Goal: Ask a question: Seek information or help from site administrators or community

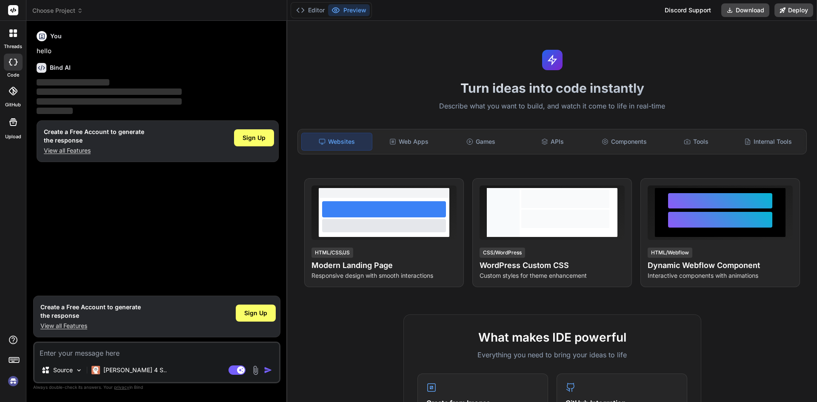
type textarea "x"
click at [83, 353] on textarea at bounding box center [156, 350] width 245 height 15
type textarea "a"
type textarea "x"
type textarea "ab"
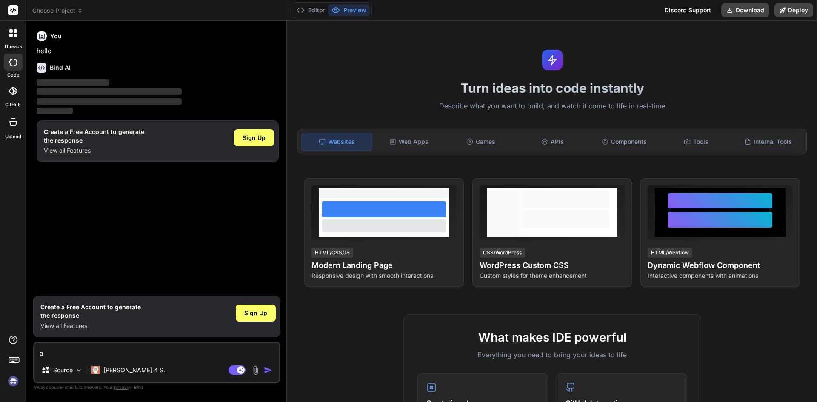
type textarea "x"
type textarea "abo"
type textarea "x"
type textarea "abou"
type textarea "x"
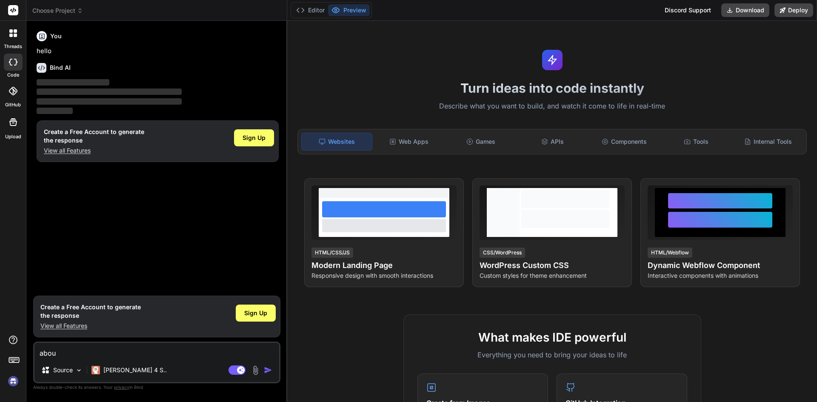
type textarea "about"
type textarea "x"
type textarea "about"
type textarea "x"
type textarea "about n"
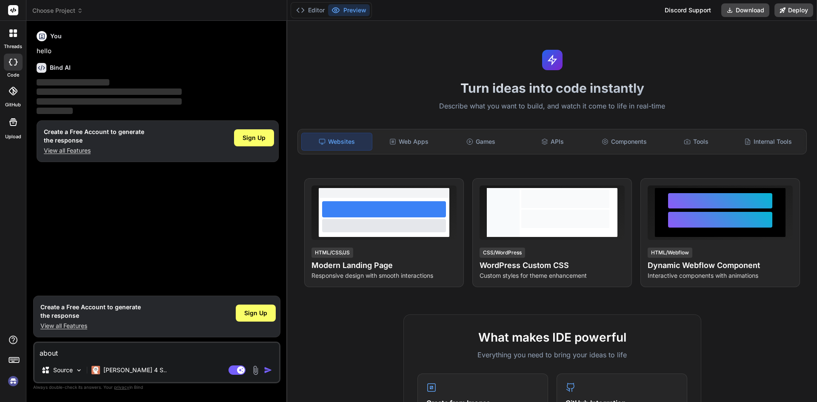
type textarea "x"
type textarea "about no"
type textarea "x"
type textarea "about nod"
type textarea "x"
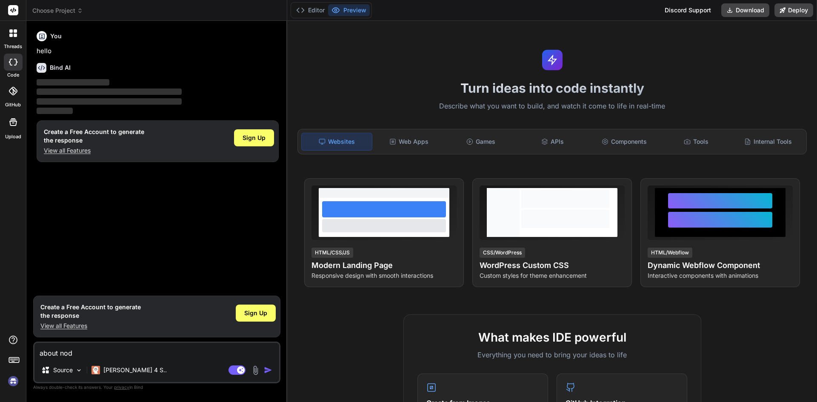
type textarea "about node"
type textarea "x"
type textarea "about node"
type textarea "x"
type textarea "about node j"
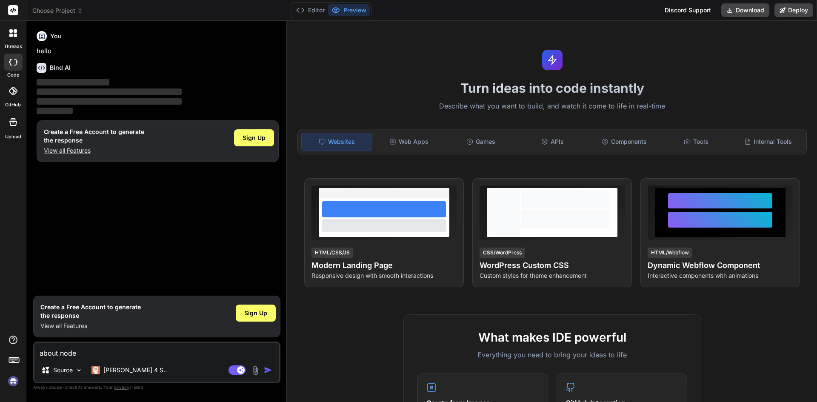
type textarea "x"
type textarea "about node js"
type textarea "x"
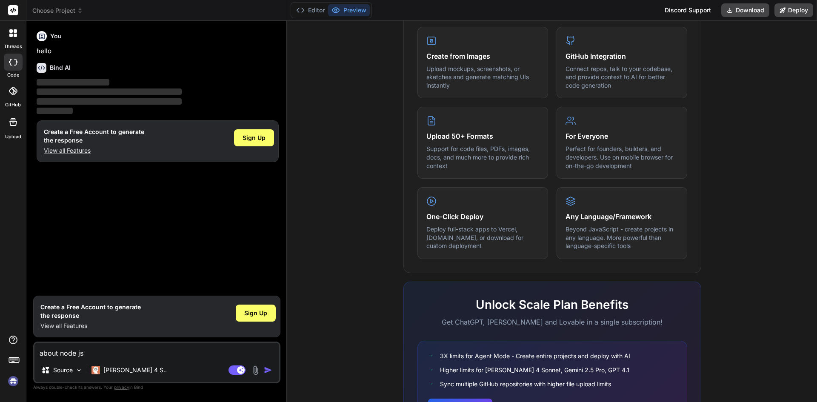
scroll to position [410, 0]
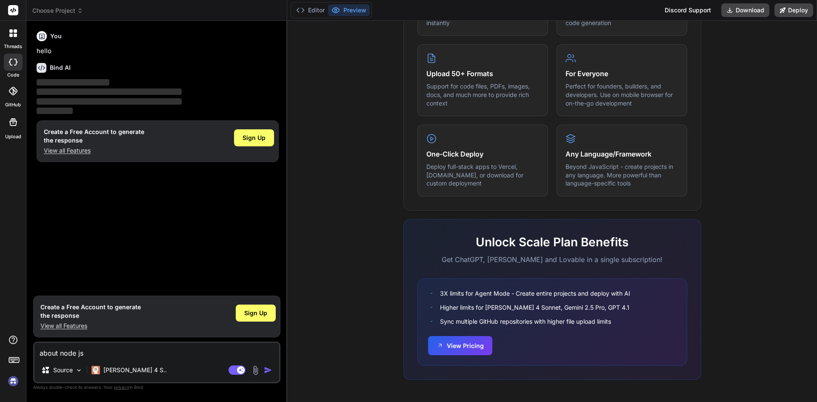
type textarea "about node js"
click at [261, 370] on div "Agent Mode. When this toggle is activated, AI automatically makes decisions, re…" at bounding box center [251, 370] width 49 height 10
click at [265, 370] on img "button" at bounding box center [268, 370] width 9 height 9
click at [265, 369] on img "button" at bounding box center [268, 370] width 9 height 9
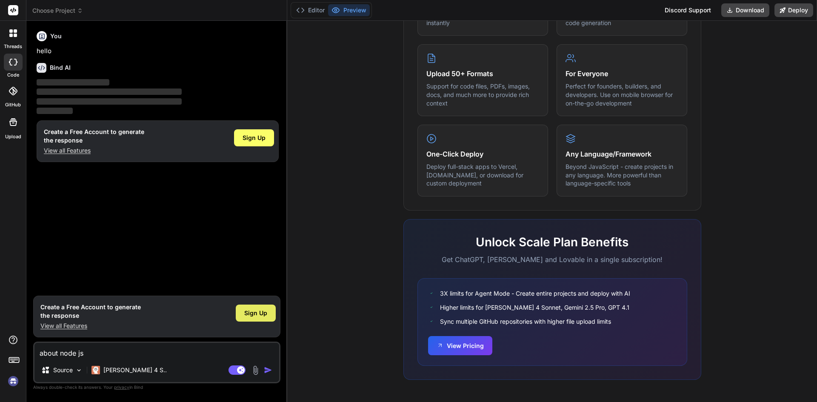
click at [259, 312] on span "Sign Up" at bounding box center [255, 313] width 23 height 9
